Goal: Task Accomplishment & Management: Use online tool/utility

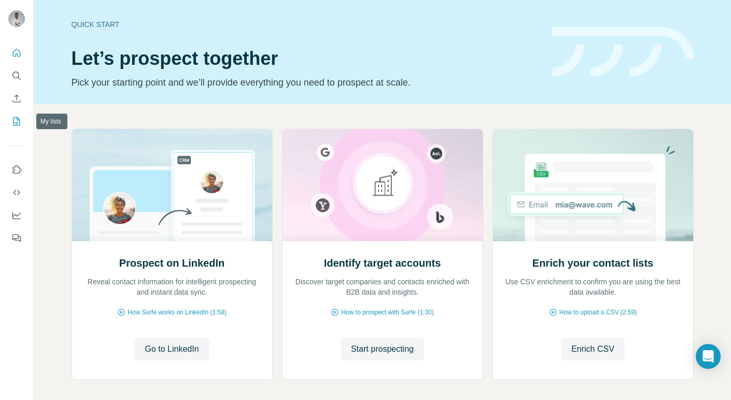
click at [14, 120] on icon "My lists" at bounding box center [16, 121] width 10 height 10
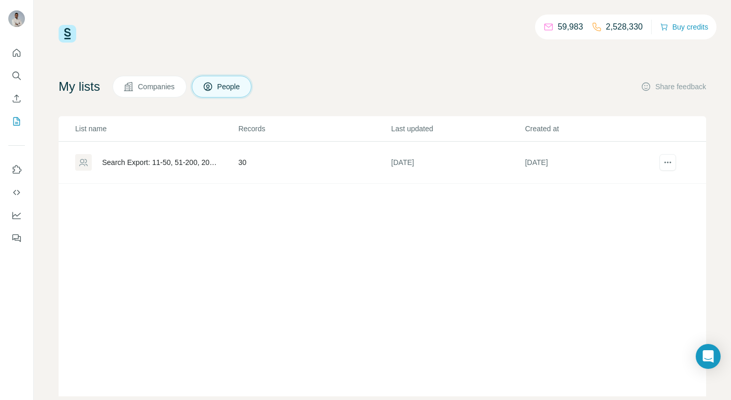
click at [210, 161] on div "Search Export: 11-50, 51-200, 201-500, Information Technology, Business Develop…" at bounding box center [161, 162] width 119 height 10
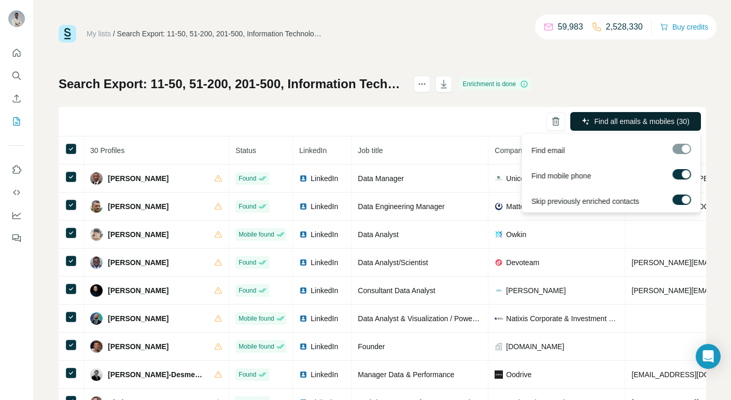
click at [657, 123] on span "Find all emails & mobiles (30)" at bounding box center [641, 121] width 95 height 10
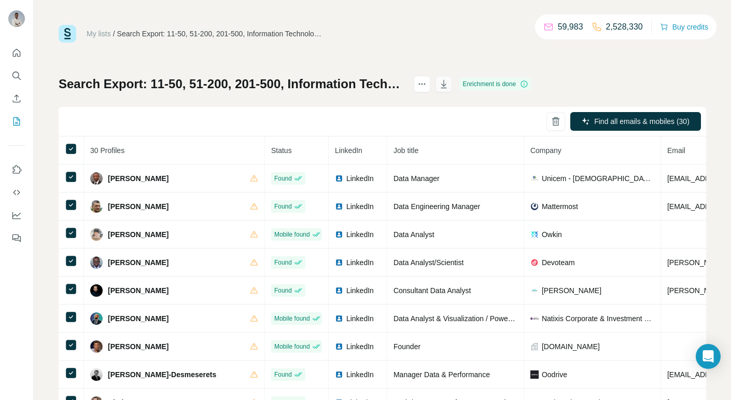
click at [449, 85] on icon "button" at bounding box center [444, 84] width 10 height 10
click at [427, 84] on icon "actions" at bounding box center [422, 84] width 10 height 10
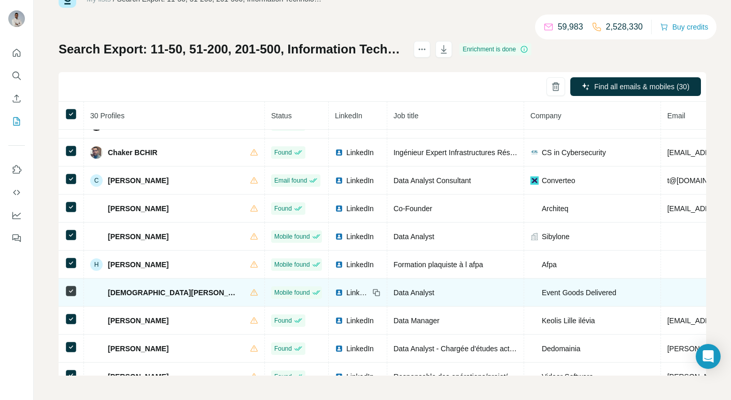
scroll to position [88, 0]
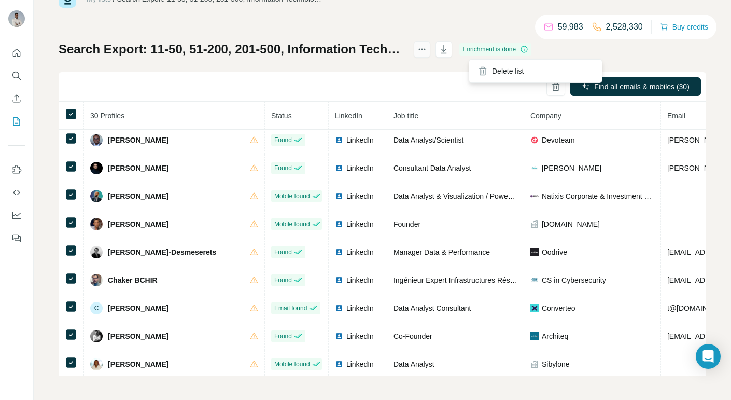
click at [427, 53] on icon "actions" at bounding box center [422, 49] width 10 height 10
click at [667, 61] on div "Search Export: 11-50, 51-200, 201-500, Information Technology, Business Develop…" at bounding box center [383, 208] width 648 height 334
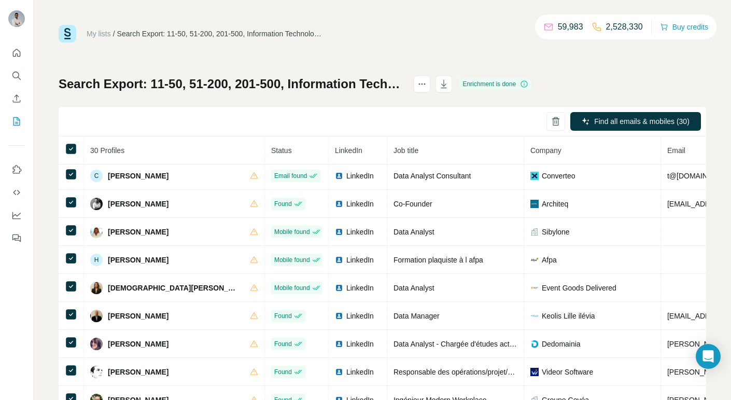
scroll to position [340, 0]
